Goal: Information Seeking & Learning: Check status

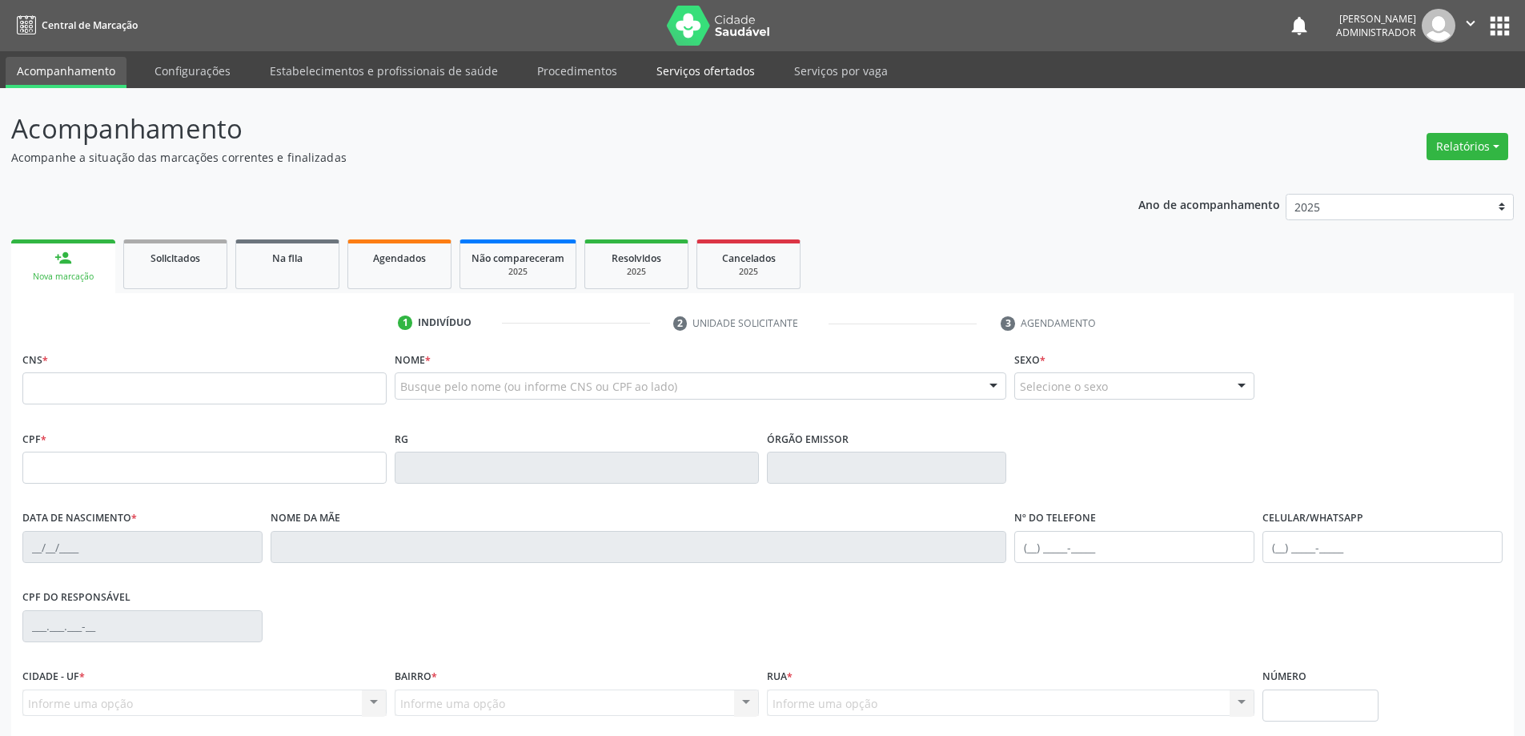
click at [670, 66] on link "Serviços ofertados" at bounding box center [705, 71] width 121 height 28
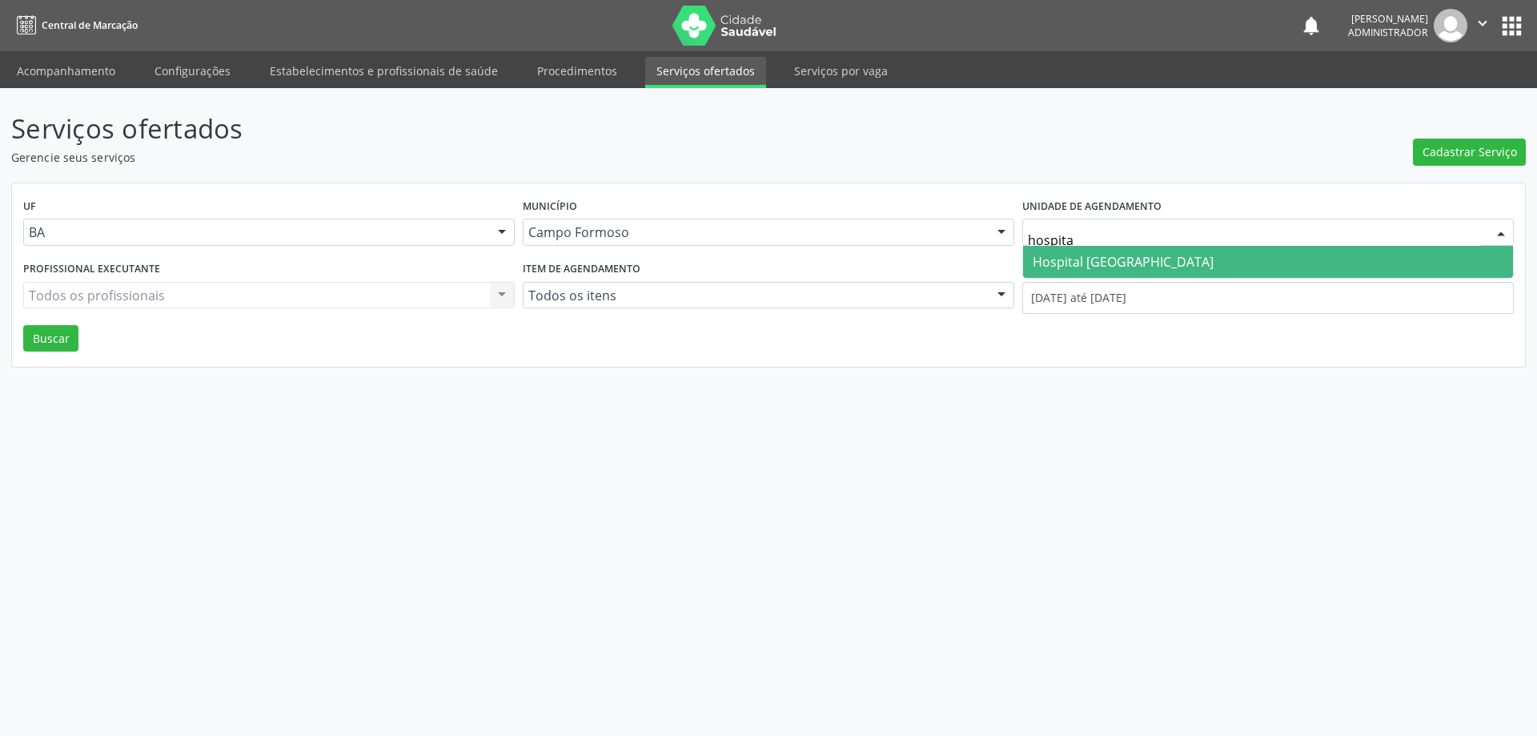
type input "hospital"
click at [1064, 264] on span "Hospital [GEOGRAPHIC_DATA]" at bounding box center [1123, 262] width 181 height 18
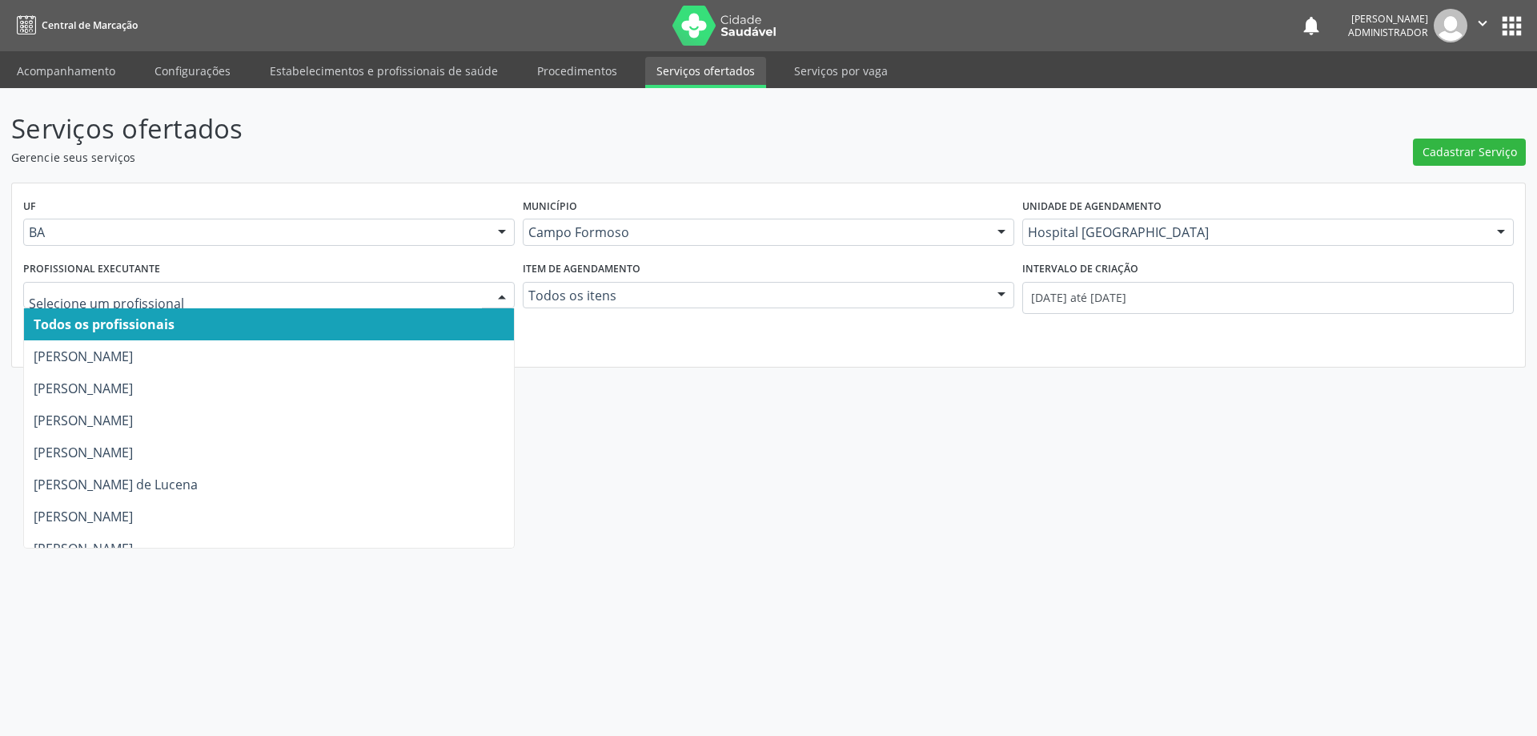
click at [501, 294] on div at bounding box center [502, 296] width 24 height 27
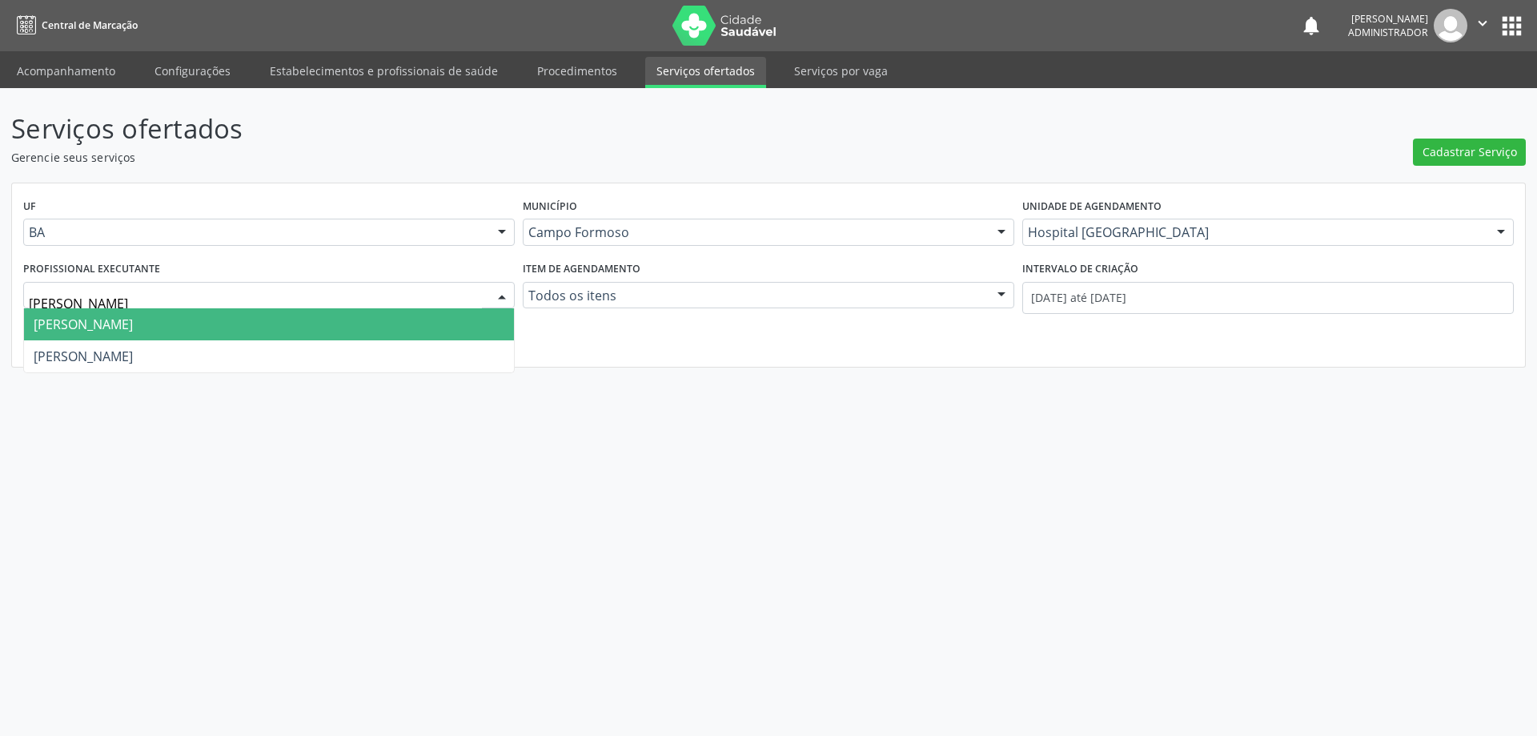
type input "[PERSON_NAME]"
click at [360, 318] on span "[PERSON_NAME]" at bounding box center [269, 324] width 490 height 32
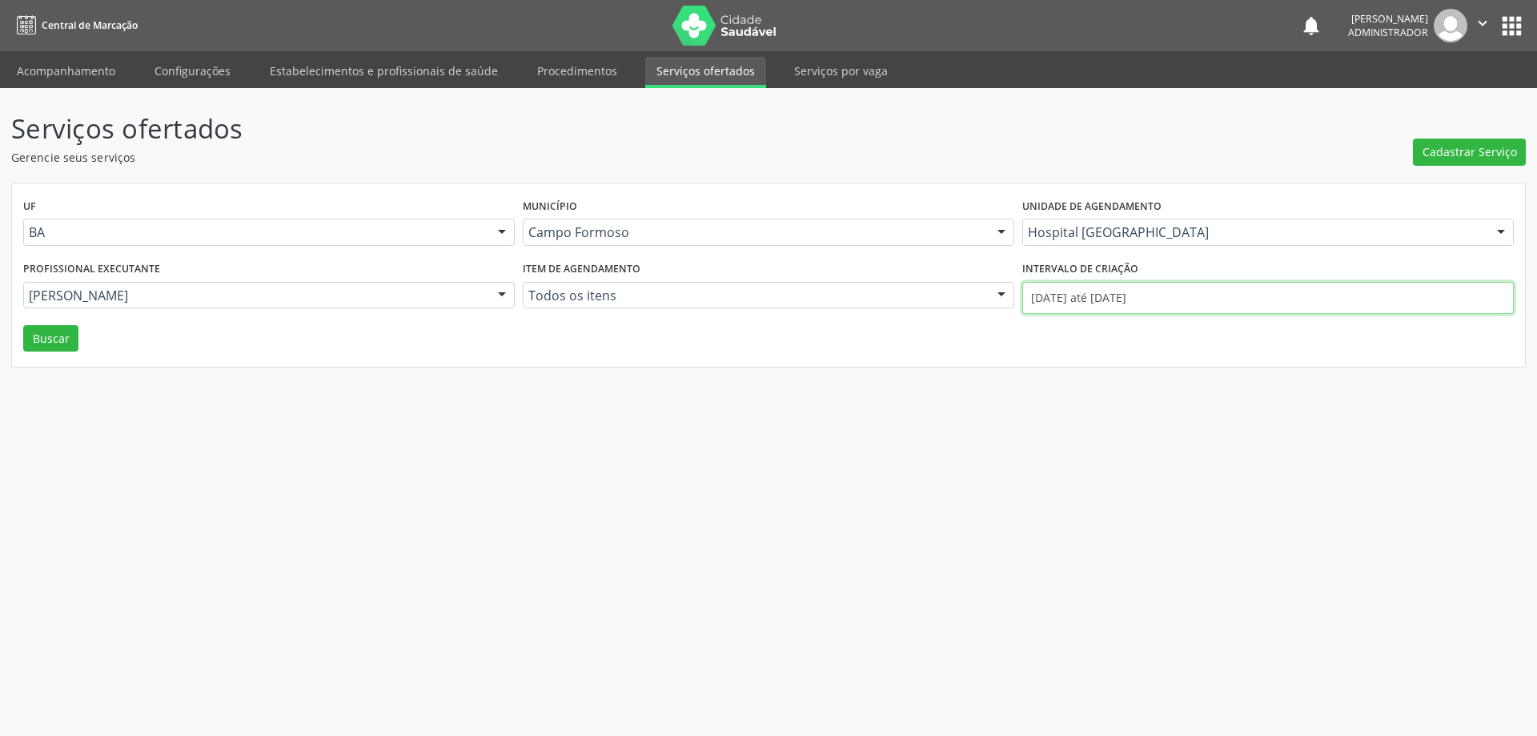
click at [1057, 297] on input "[DATE] até [DATE]" at bounding box center [1269, 298] width 492 height 32
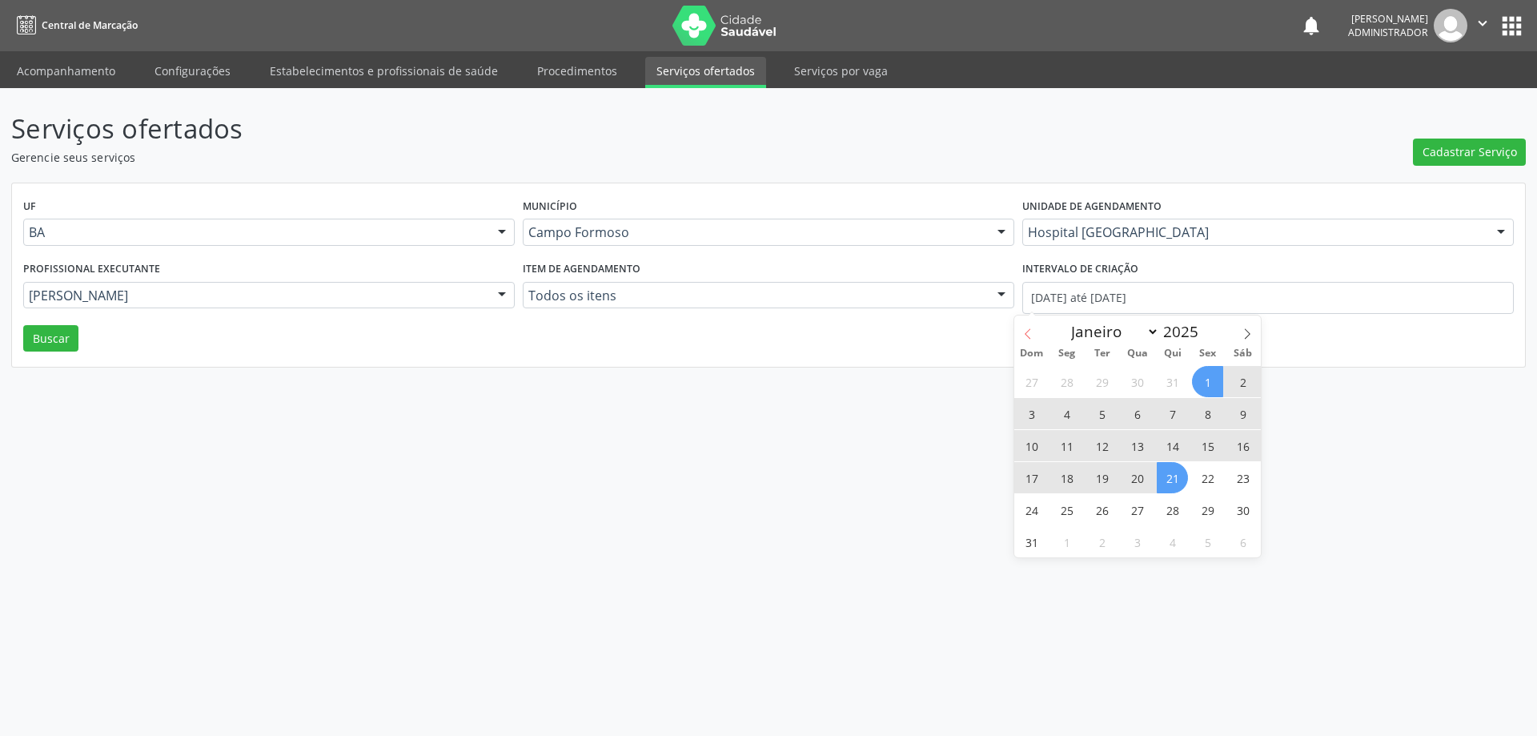
click at [1031, 336] on icon at bounding box center [1028, 333] width 11 height 11
select select "6"
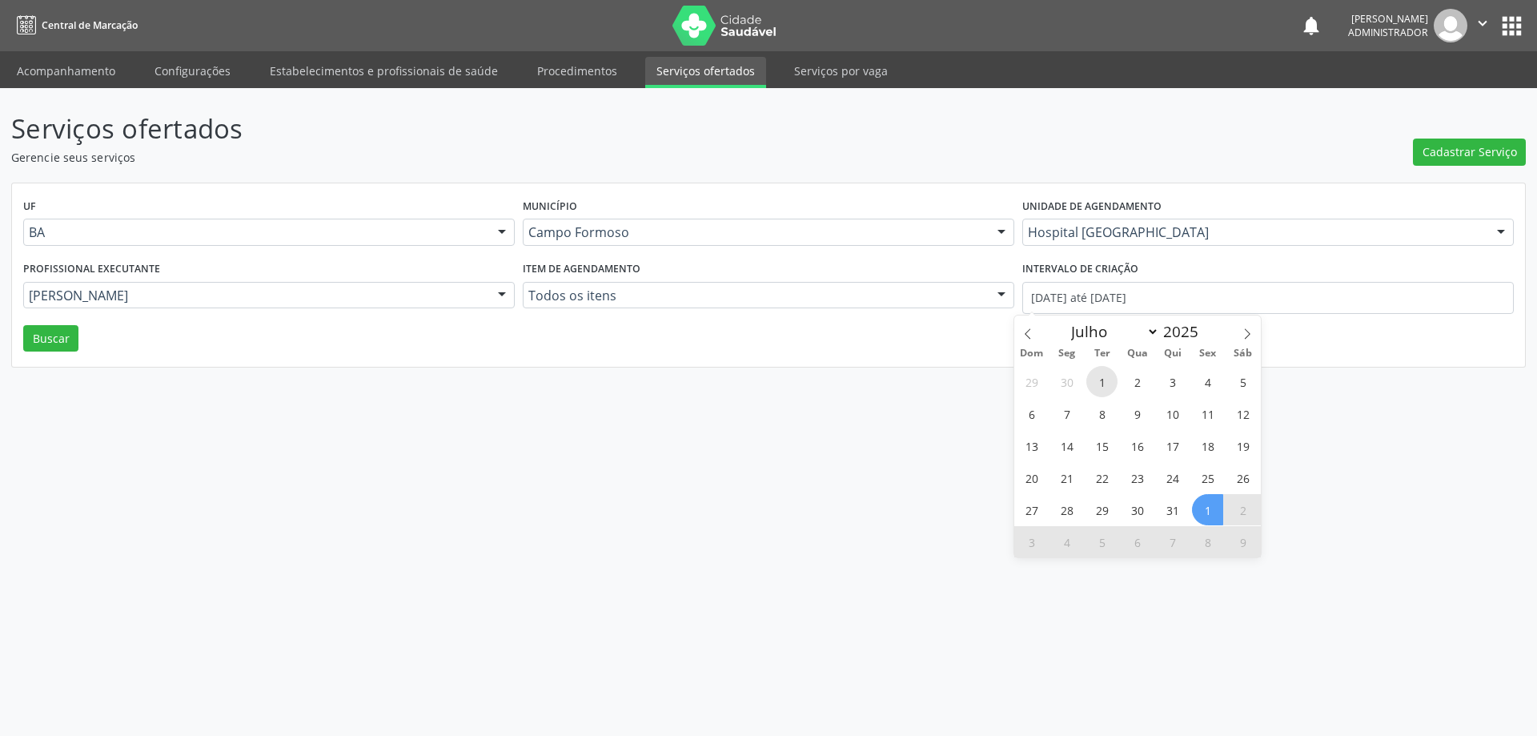
click at [1097, 379] on span "1" at bounding box center [1102, 381] width 31 height 31
type input "[DATE]"
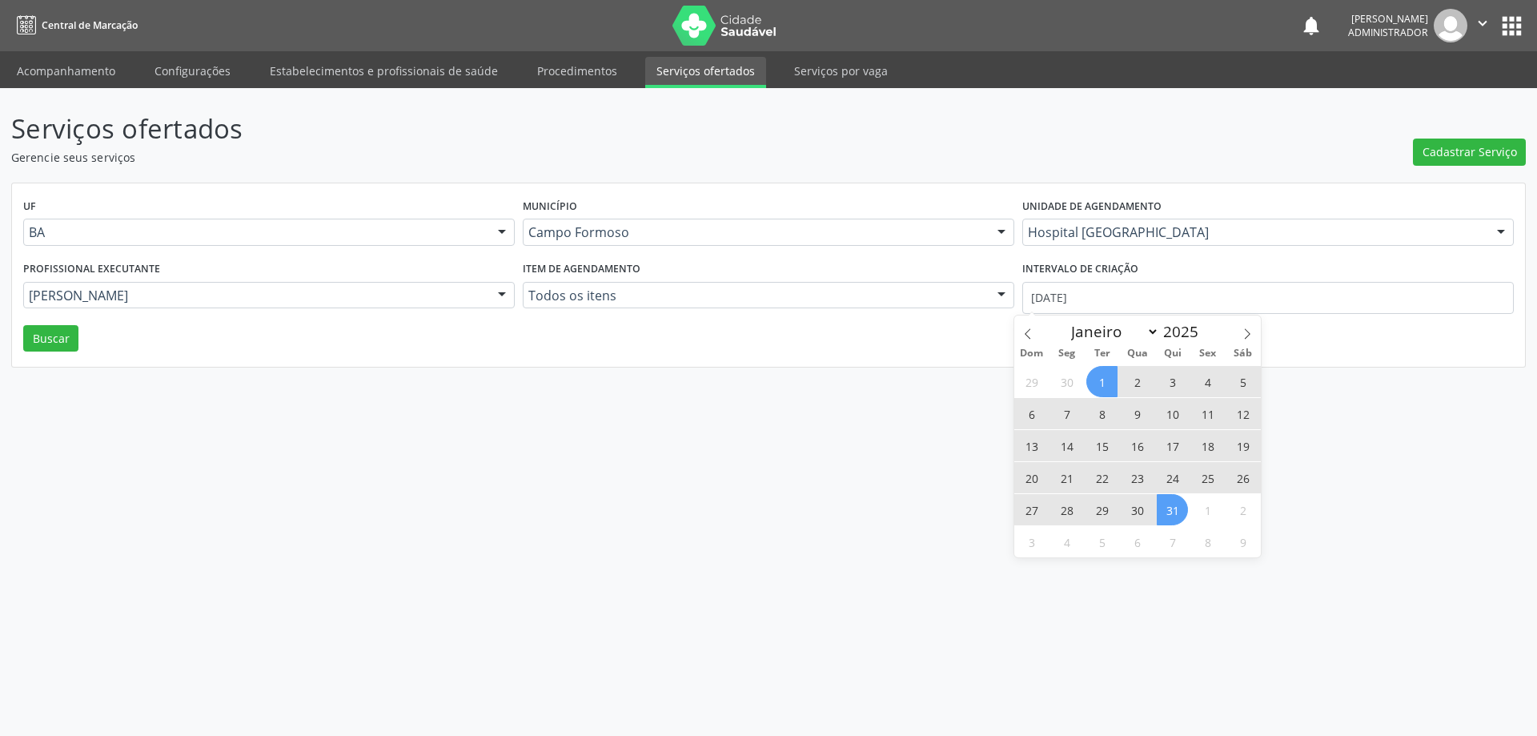
drag, startPoint x: 1172, startPoint y: 520, endPoint x: 1157, endPoint y: 514, distance: 15.8
click at [1172, 521] on span "31" at bounding box center [1172, 509] width 31 height 31
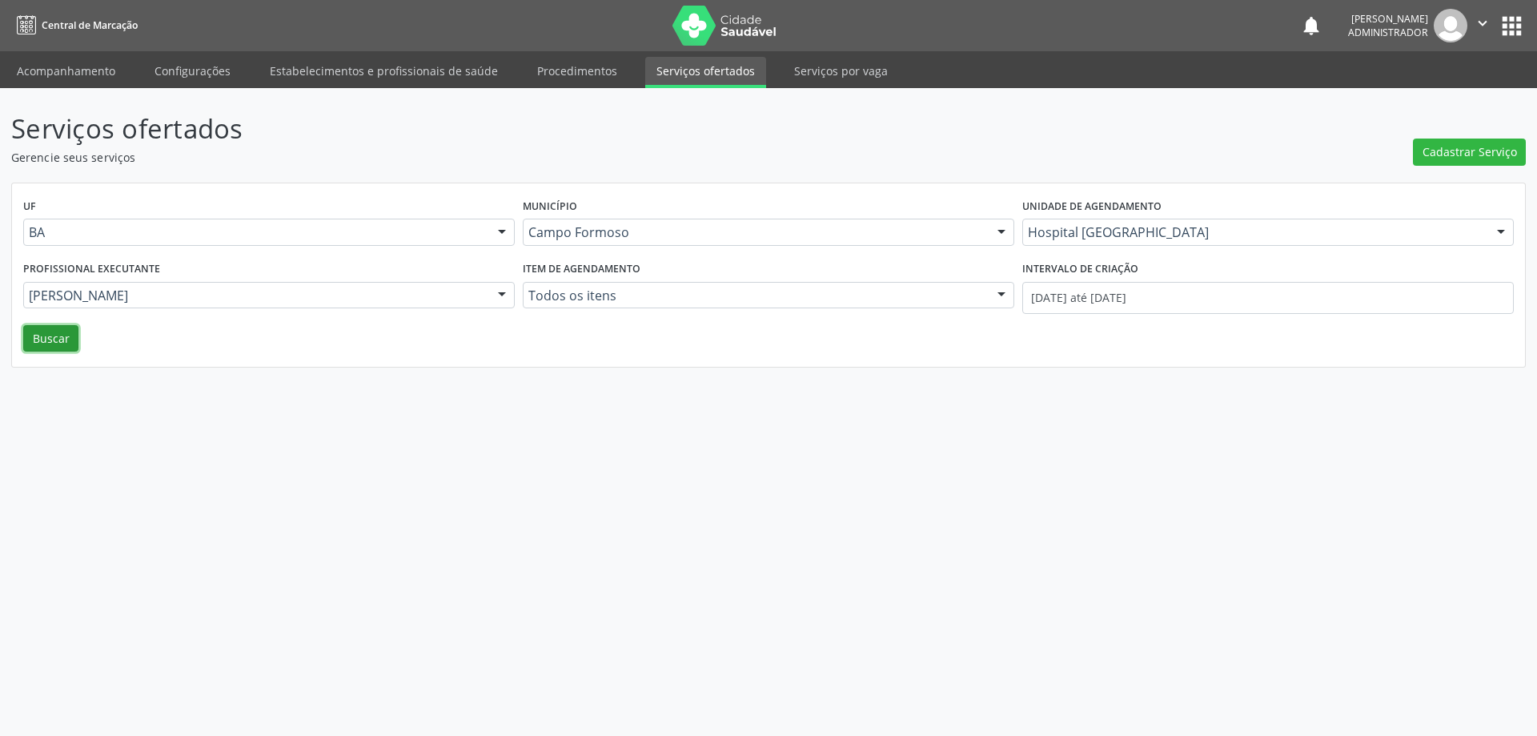
click at [61, 331] on button "Buscar" at bounding box center [50, 338] width 55 height 27
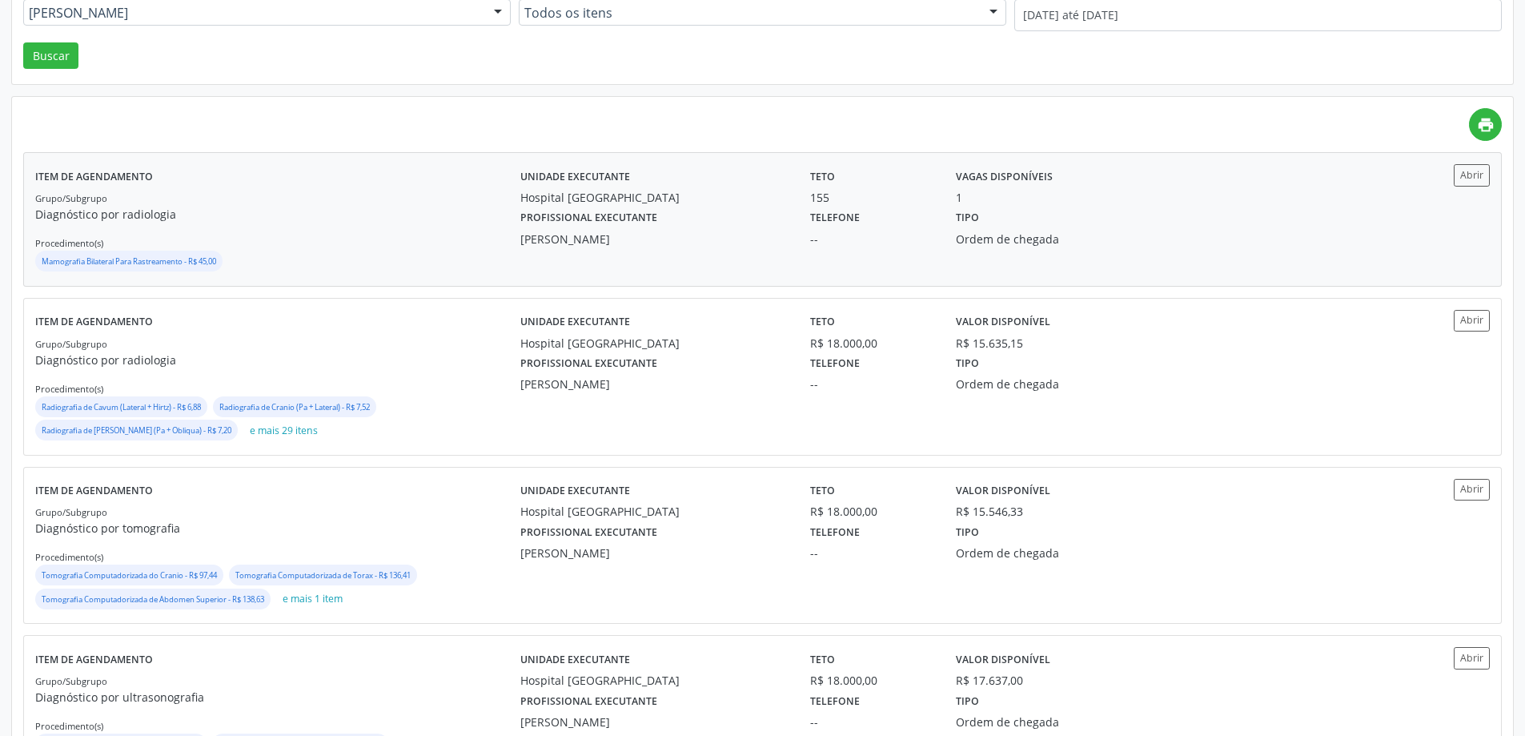
scroll to position [320, 0]
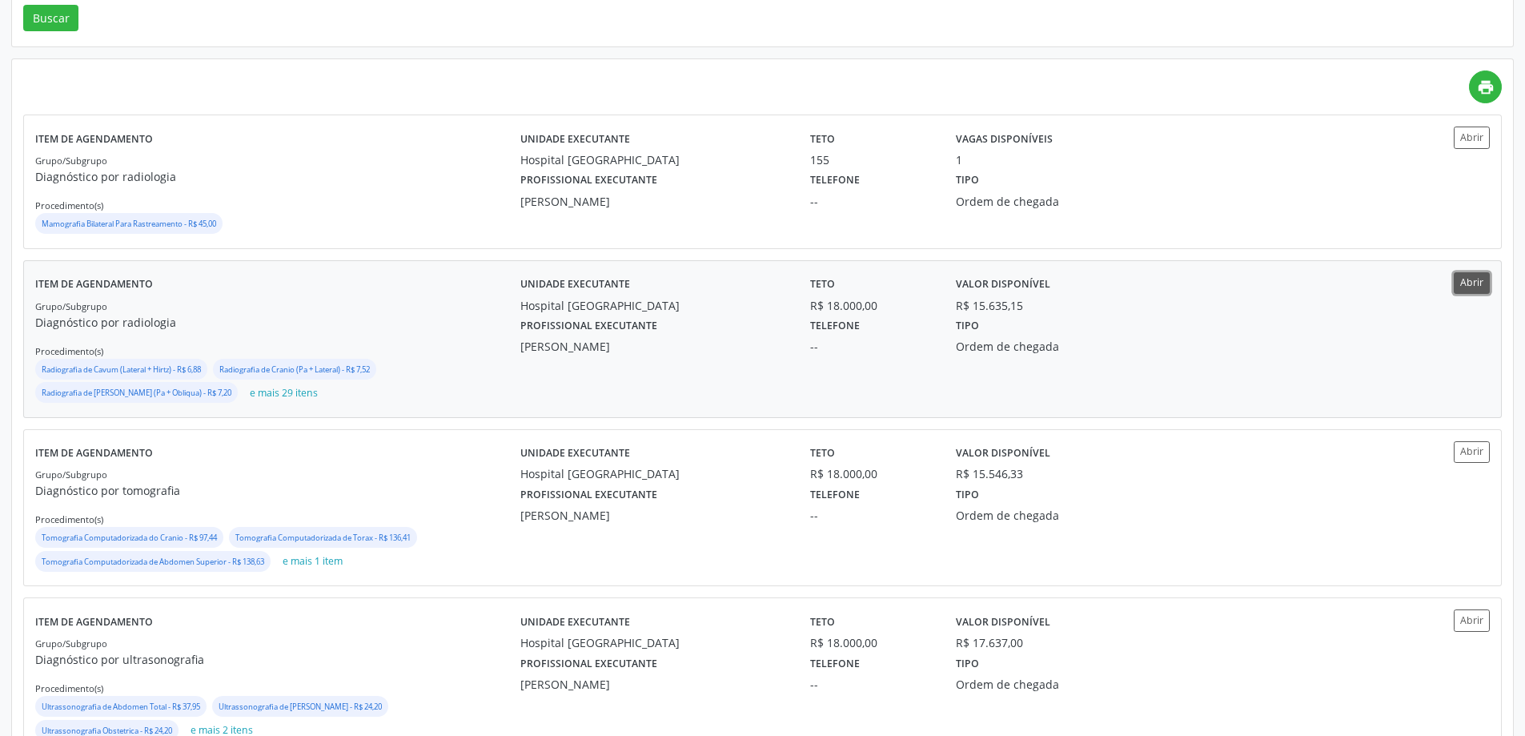
click at [1475, 293] on button "Abrir" at bounding box center [1472, 283] width 36 height 22
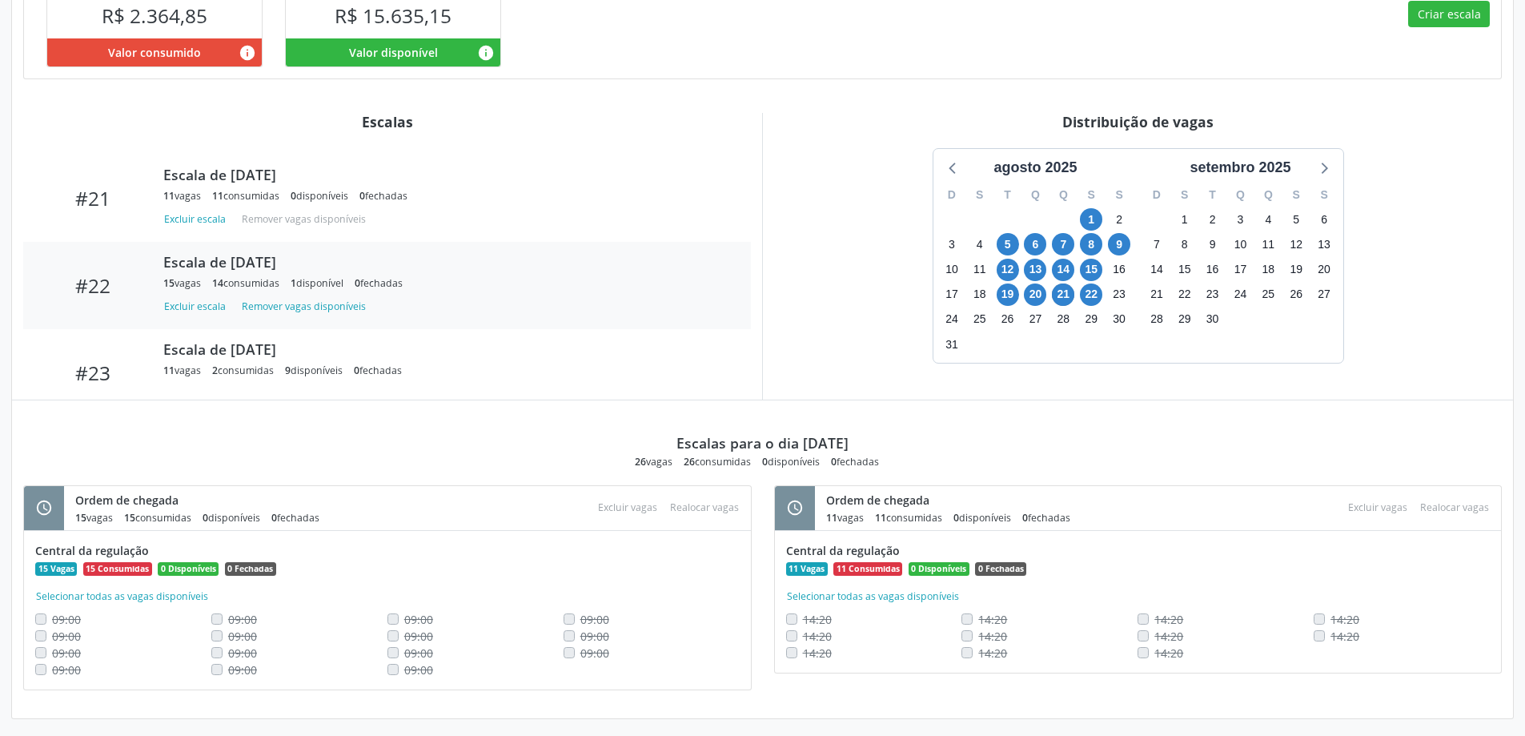
scroll to position [1826, 0]
